Goal: Navigation & Orientation: Find specific page/section

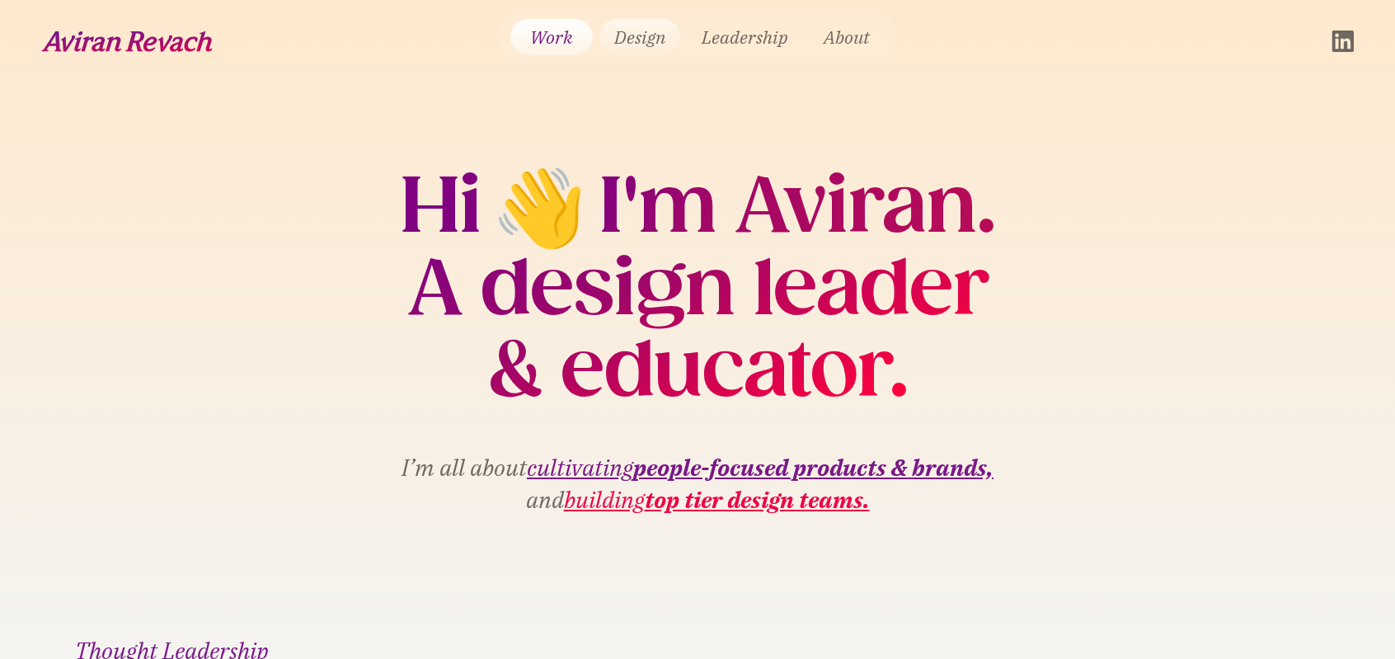
click at [637, 41] on link "Design" at bounding box center [639, 37] width 81 height 36
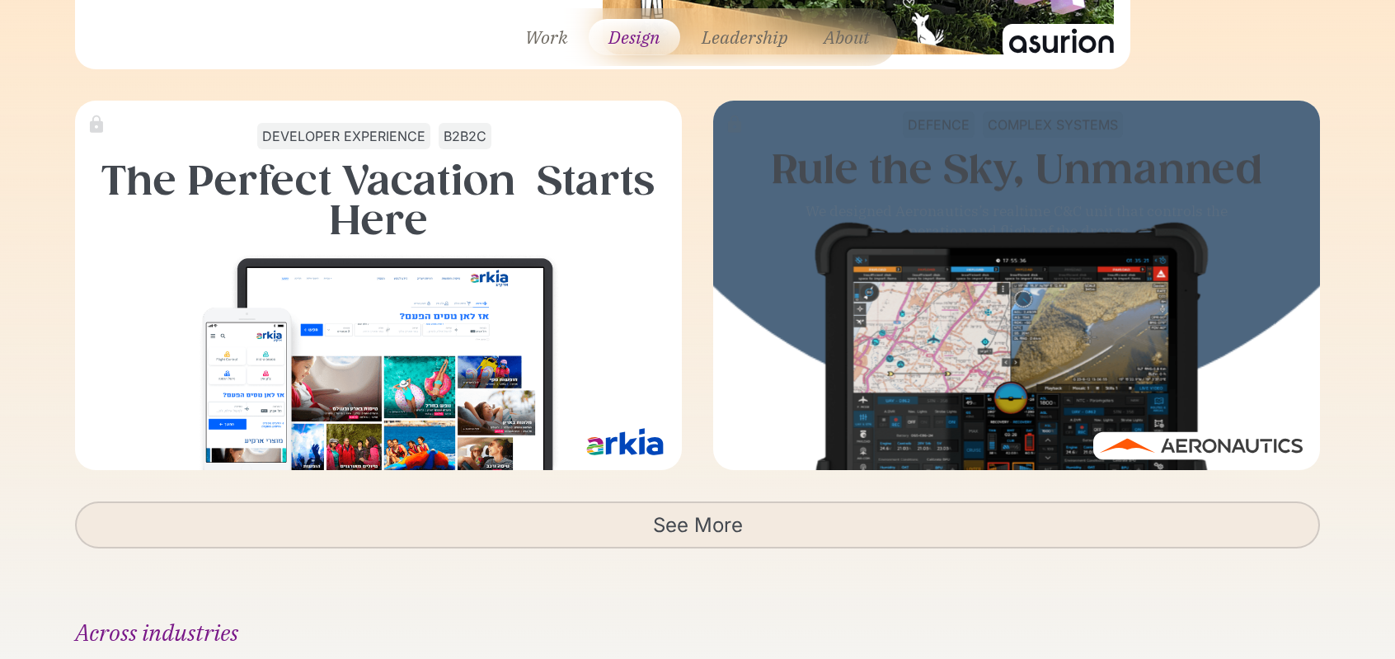
scroll to position [2939, 0]
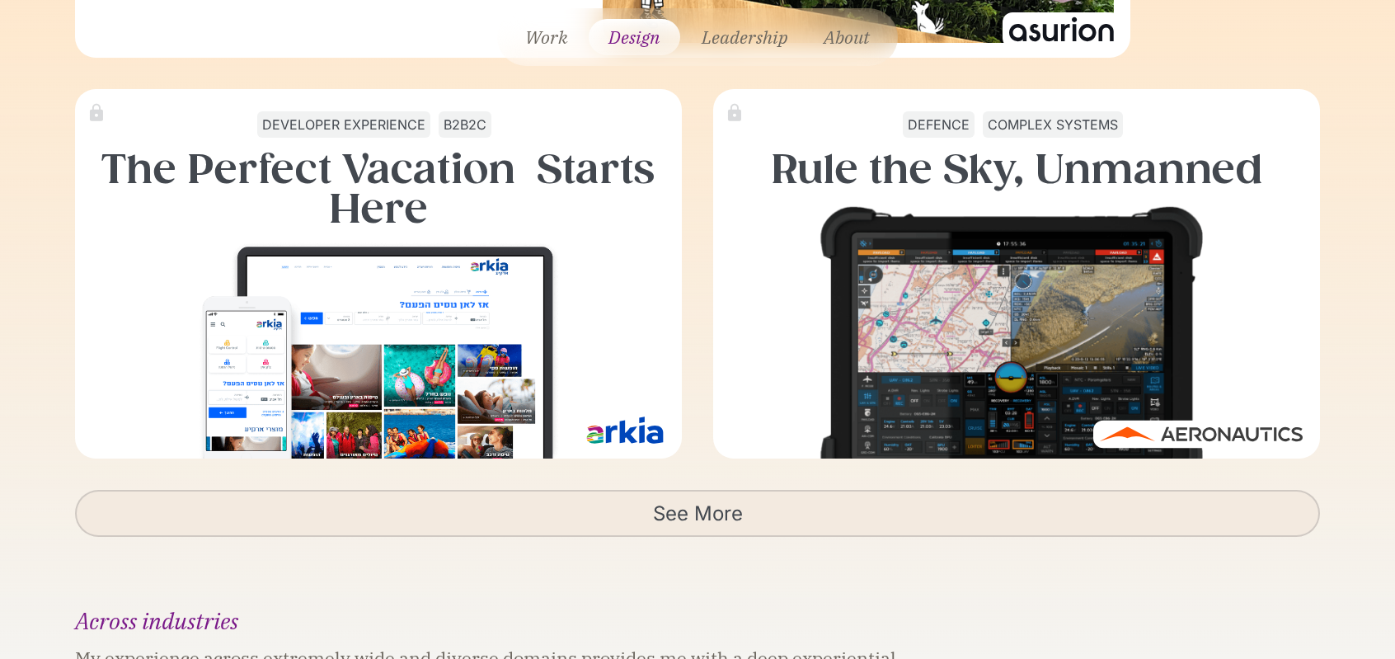
click at [726, 518] on link "See More" at bounding box center [697, 513] width 1245 height 47
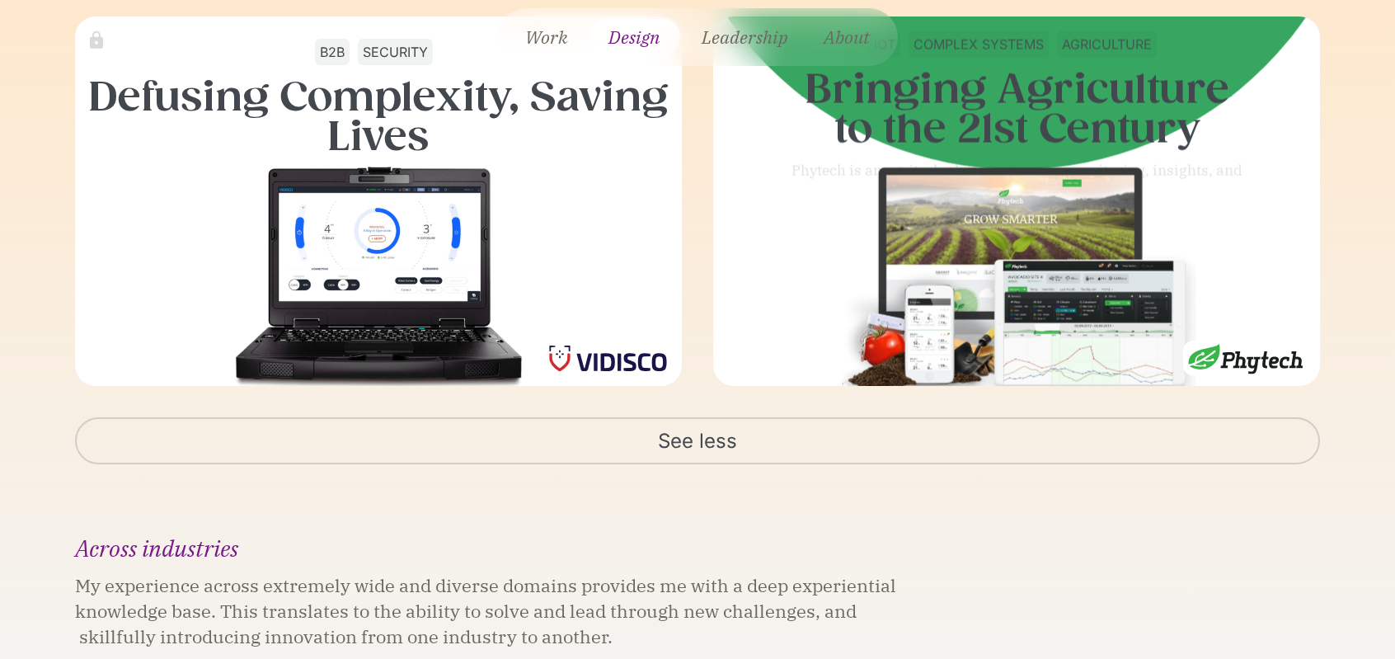
scroll to position [3444, 0]
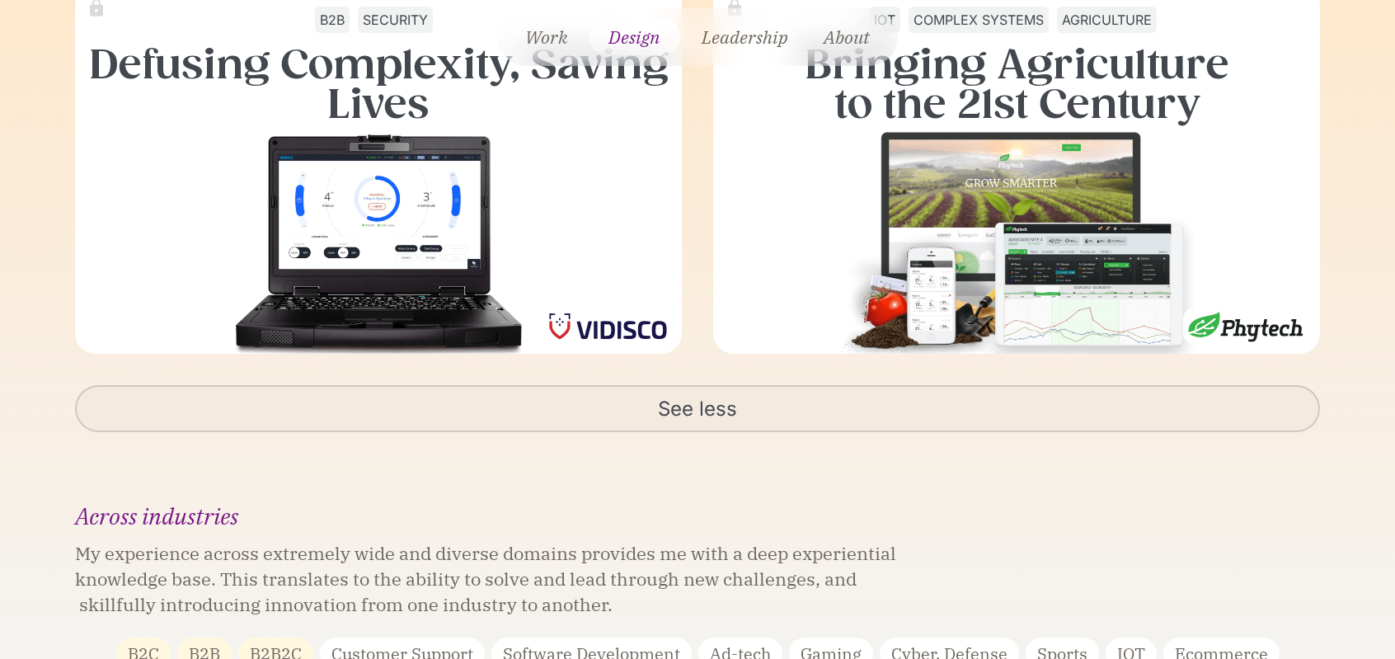
click at [664, 410] on link "See less" at bounding box center [697, 408] width 1245 height 47
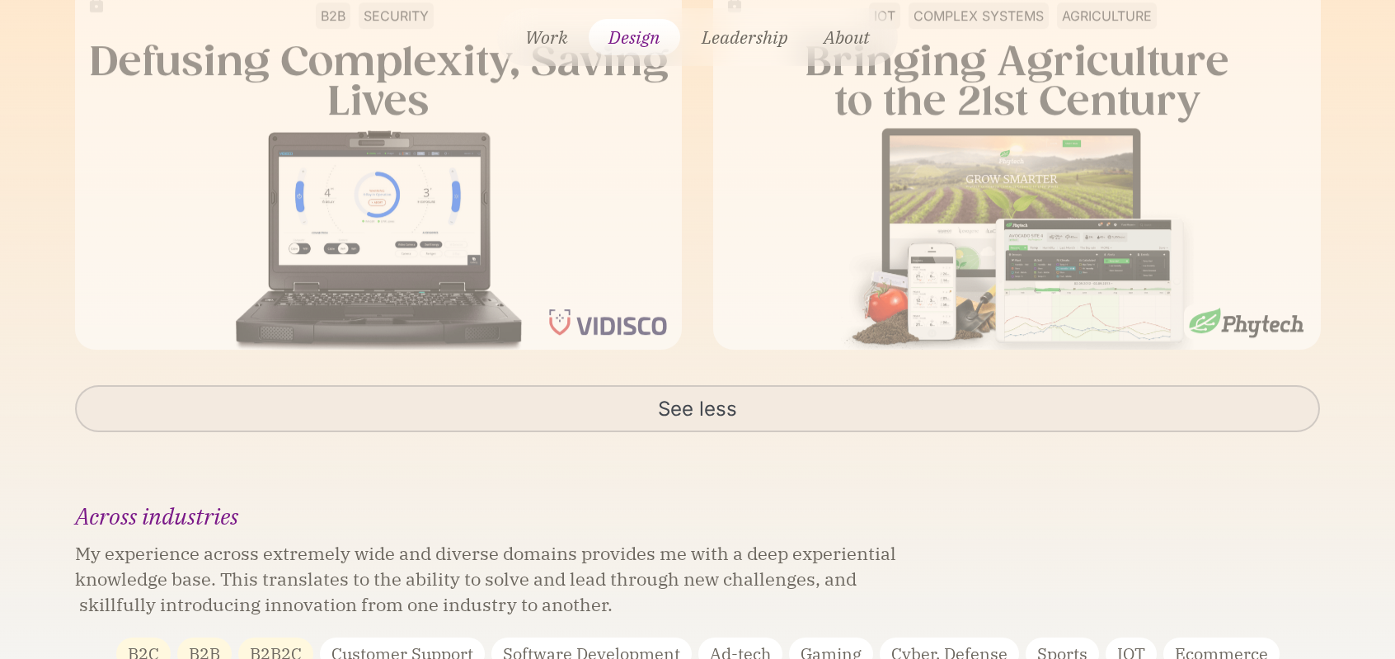
scroll to position [3044, 0]
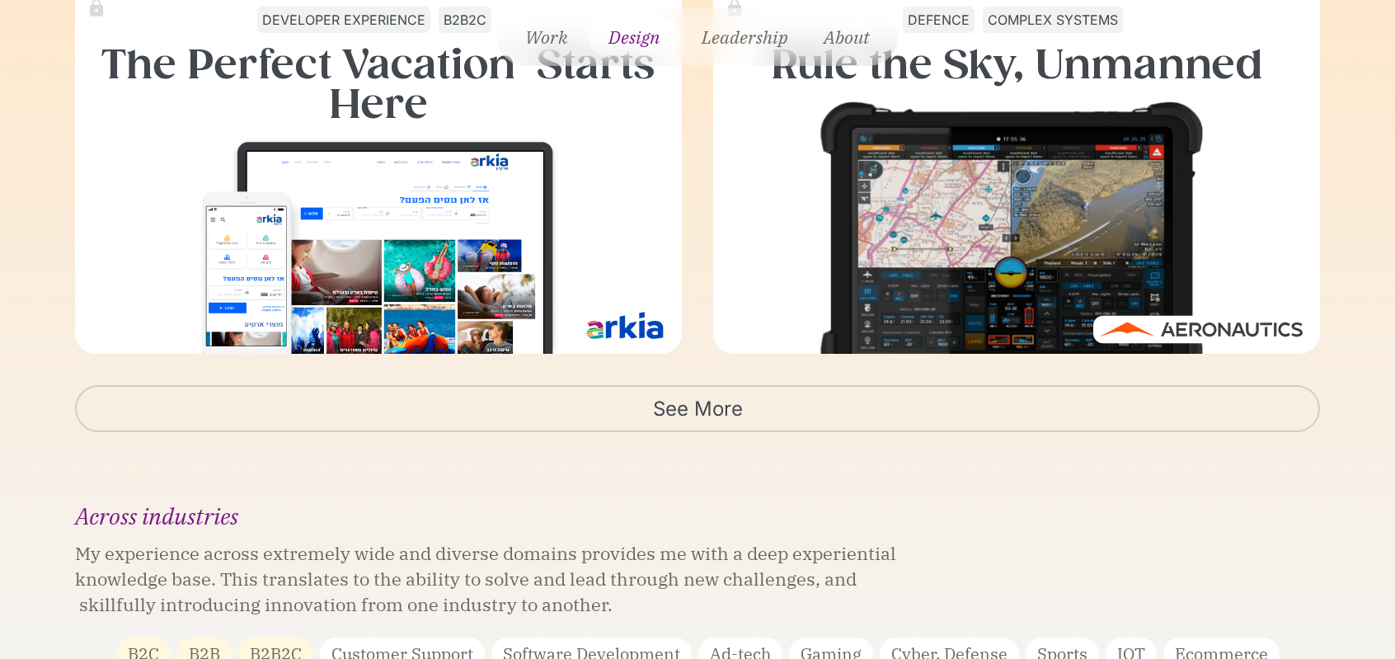
click at [664, 410] on link "See More" at bounding box center [697, 408] width 1245 height 47
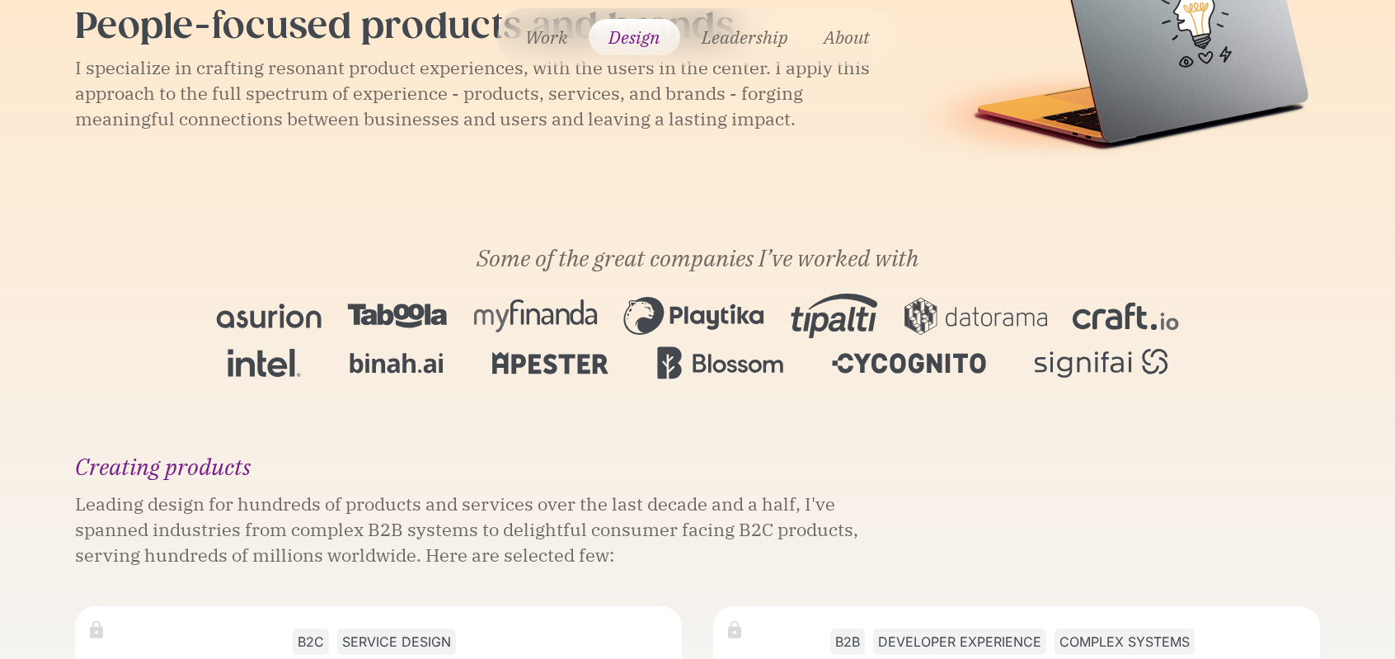
scroll to position [0, 0]
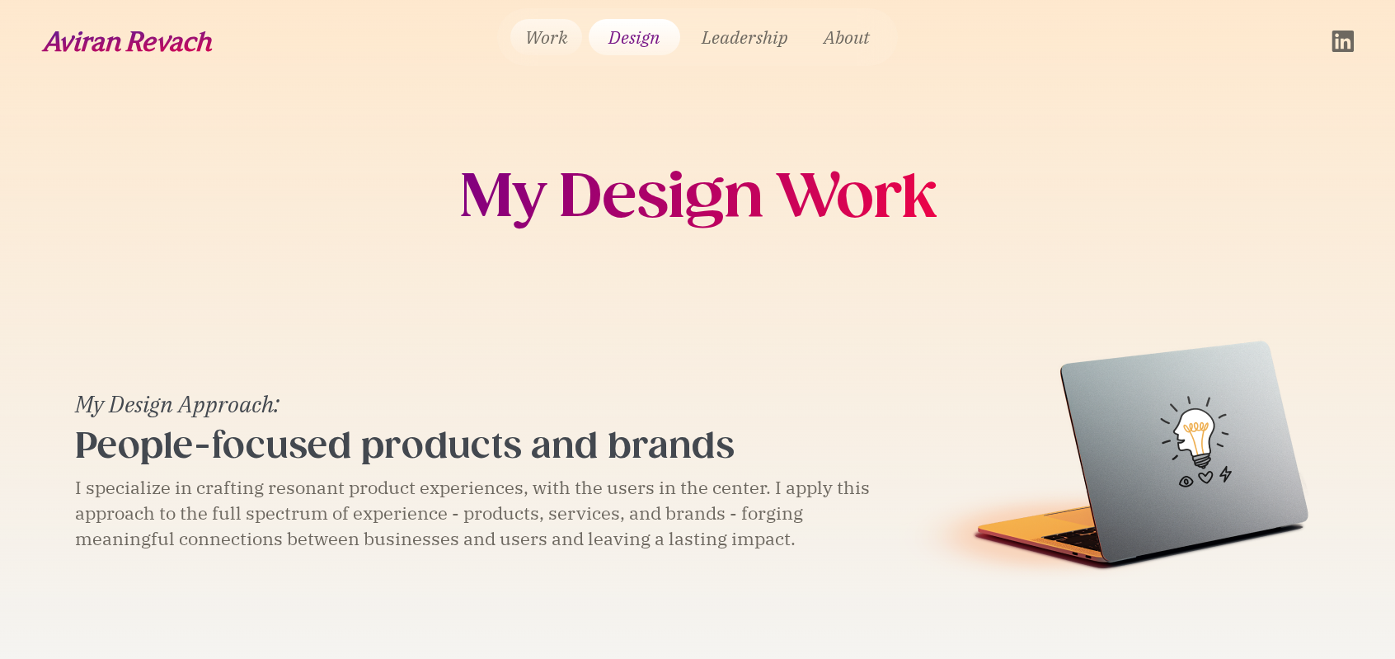
click at [547, 30] on link "Work" at bounding box center [546, 37] width 72 height 36
